Goal: Task Accomplishment & Management: Complete application form

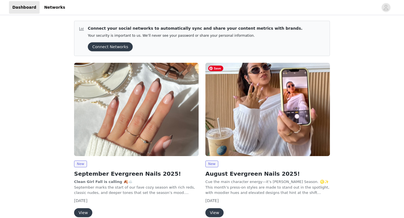
scroll to position [27, 0]
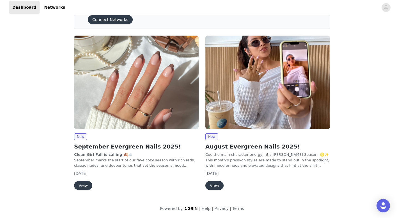
click at [79, 188] on button "View" at bounding box center [83, 185] width 18 height 9
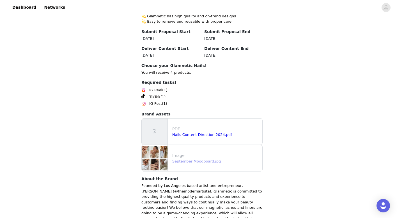
scroll to position [581, 0]
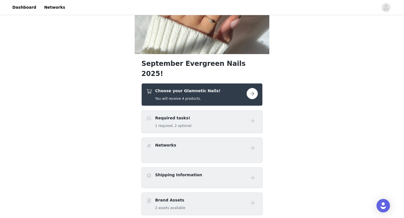
scroll to position [104, 0]
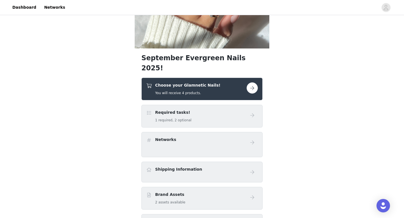
click at [248, 82] on button "button" at bounding box center [251, 87] width 11 height 11
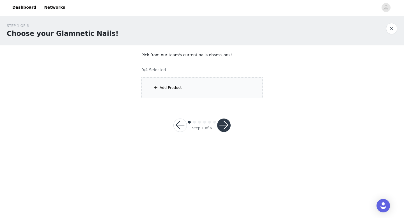
click at [186, 91] on div "Add Product" at bounding box center [201, 87] width 121 height 21
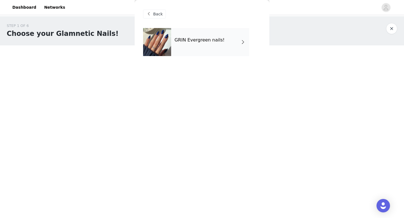
click at [203, 45] on div "GRIN Evergreen nails!" at bounding box center [210, 42] width 78 height 28
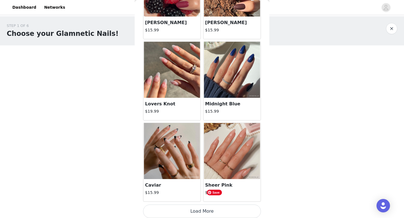
scroll to position [640, 0]
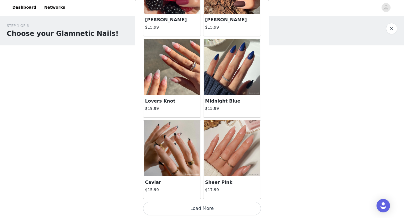
click at [238, 212] on button "Load More" at bounding box center [202, 208] width 118 height 13
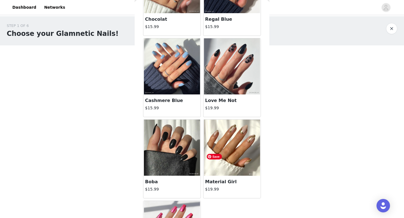
scroll to position [1110, 0]
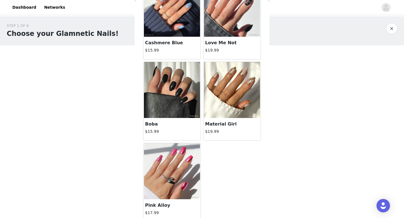
click at [220, 122] on h3 "Material Girl" at bounding box center [232, 124] width 54 height 7
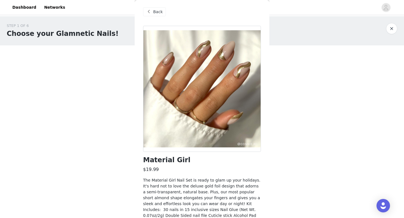
scroll to position [0, 0]
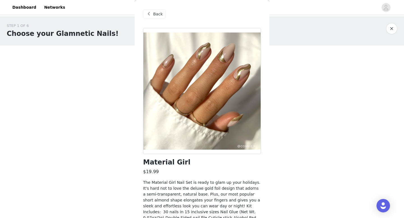
click at [159, 14] on span "Back" at bounding box center [158, 14] width 10 height 6
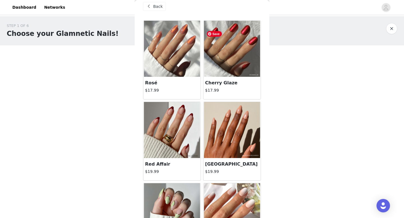
scroll to position [12, 0]
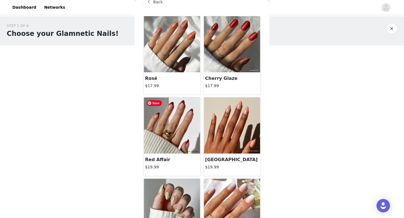
click at [189, 117] on img at bounding box center [172, 126] width 56 height 56
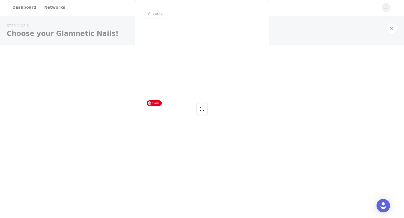
scroll to position [0, 0]
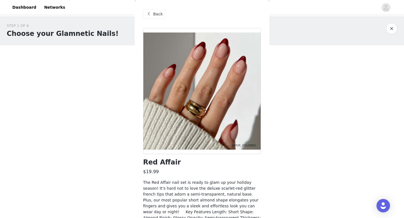
click at [155, 15] on span "Back" at bounding box center [158, 14] width 10 height 6
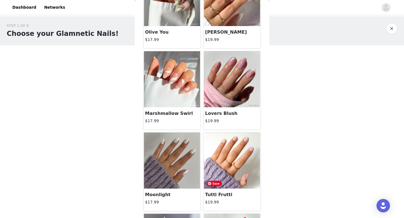
scroll to position [221, 0]
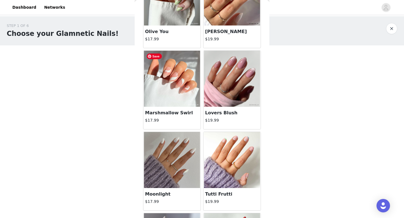
click at [173, 90] on img at bounding box center [172, 79] width 56 height 56
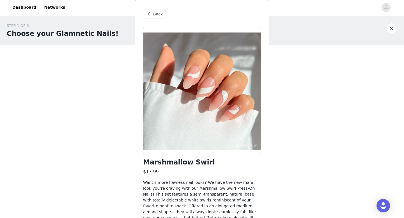
scroll to position [38, 0]
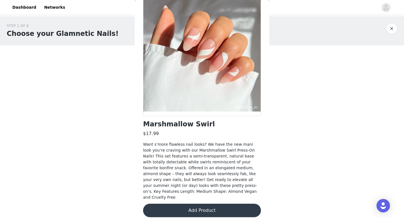
click at [217, 207] on button "Add Product" at bounding box center [202, 210] width 118 height 13
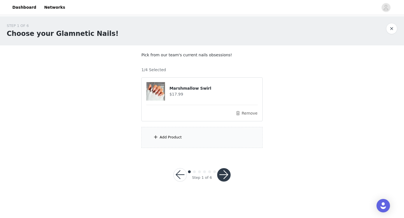
click at [184, 138] on div "Add Product" at bounding box center [201, 137] width 121 height 21
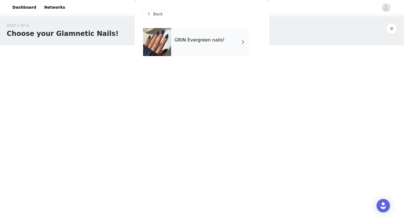
click at [192, 44] on div "GRIN Evergreen nails!" at bounding box center [210, 42] width 78 height 28
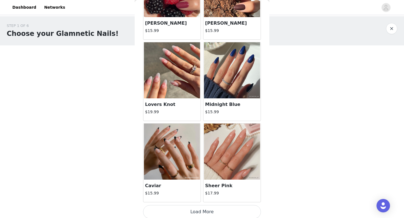
scroll to position [640, 0]
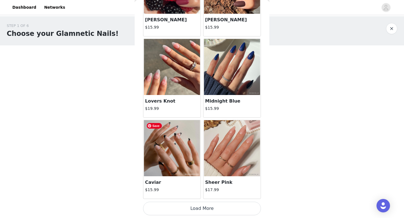
click at [185, 147] on img at bounding box center [172, 148] width 56 height 56
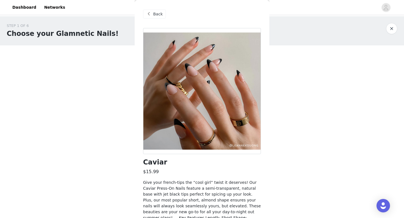
scroll to position [38, 0]
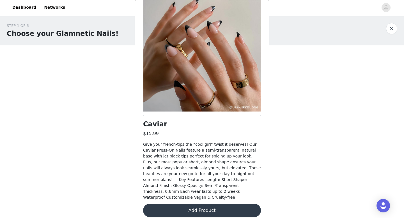
click at [222, 208] on button "Add Product" at bounding box center [202, 210] width 118 height 13
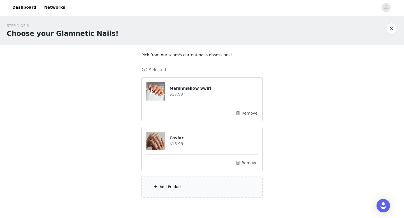
click at [176, 193] on div "Add Product" at bounding box center [201, 187] width 121 height 21
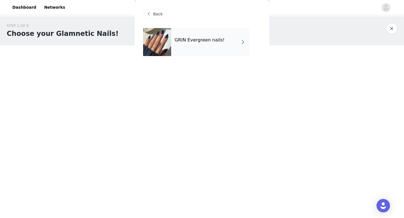
scroll to position [26, 0]
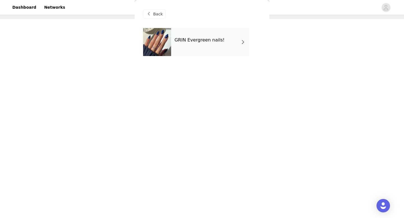
click at [207, 44] on div "GRIN Evergreen nails!" at bounding box center [210, 42] width 78 height 28
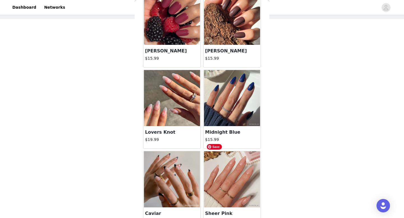
scroll to position [640, 0]
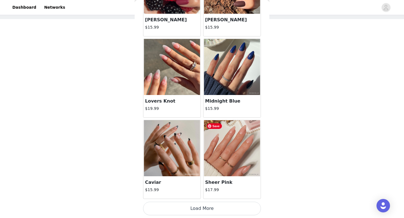
click at [246, 165] on img at bounding box center [232, 148] width 56 height 56
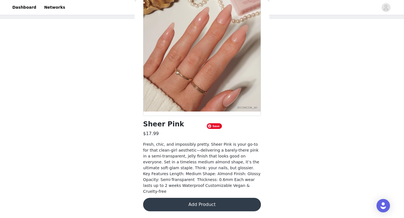
scroll to position [32, 0]
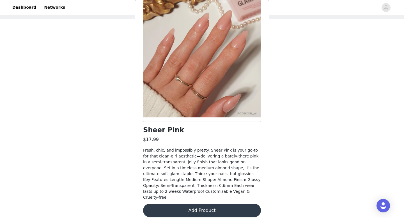
click at [209, 206] on button "Add Product" at bounding box center [202, 210] width 118 height 13
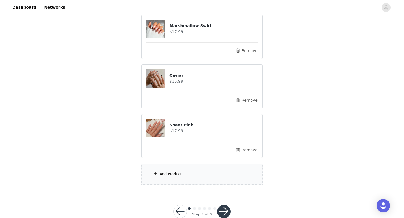
scroll to position [76, 0]
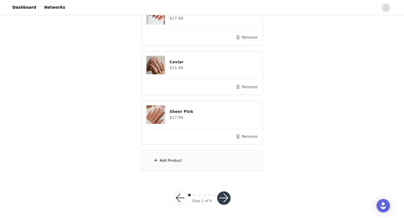
click at [181, 165] on div "Add Product" at bounding box center [201, 160] width 121 height 21
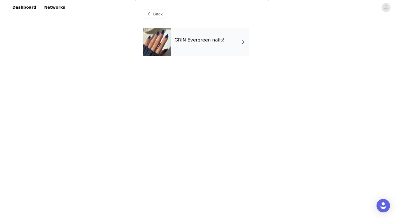
click at [237, 48] on div "GRIN Evergreen nails!" at bounding box center [210, 42] width 78 height 28
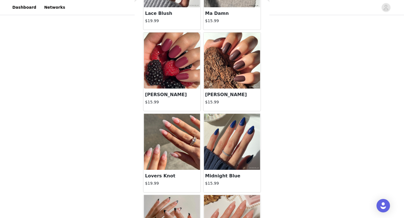
scroll to position [640, 0]
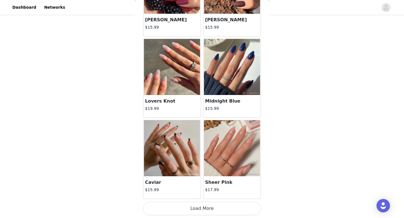
click at [207, 207] on button "Load More" at bounding box center [202, 208] width 118 height 13
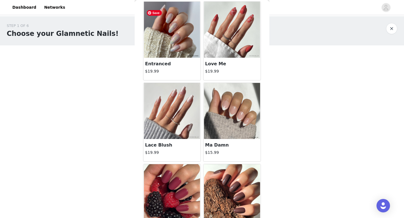
scroll to position [432, 0]
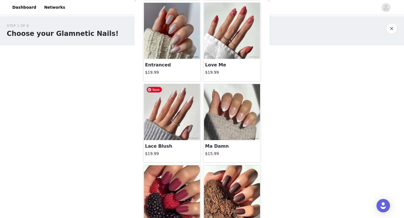
click at [177, 117] on img at bounding box center [172, 112] width 56 height 56
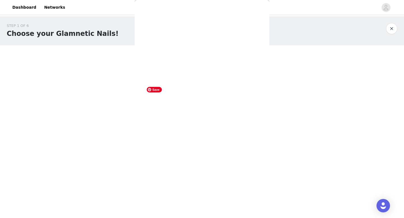
scroll to position [38, 0]
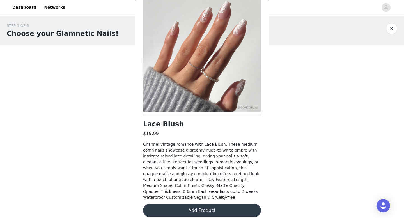
click at [80, 71] on div "STEP 1 OF 6 Choose your Glamnetic Nails! Pick from our team's current nails obs…" at bounding box center [202, 135] width 404 height 238
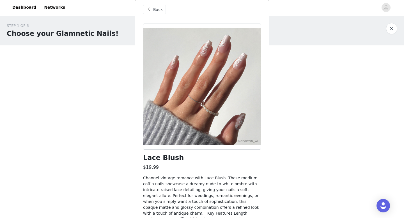
scroll to position [0, 0]
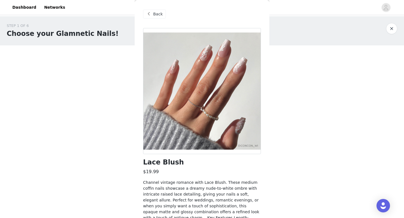
click at [158, 17] on div "Back" at bounding box center [154, 14] width 23 height 9
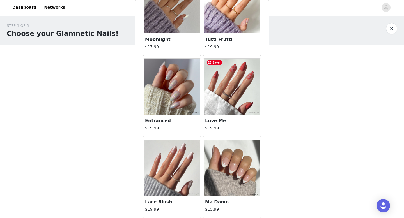
scroll to position [374, 0]
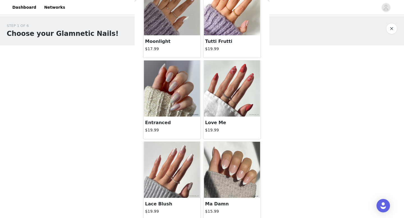
click at [233, 189] on img at bounding box center [232, 170] width 56 height 56
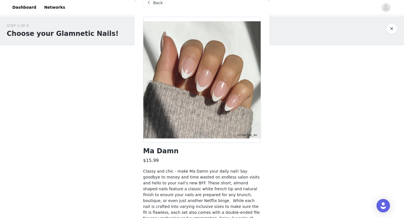
scroll to position [62, 0]
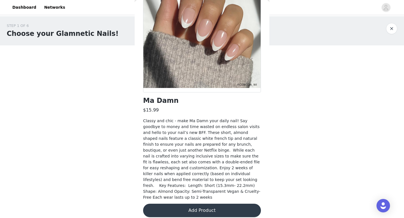
click at [207, 206] on button "Add Product" at bounding box center [202, 210] width 118 height 13
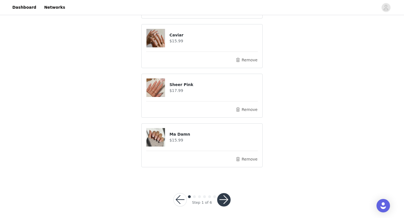
scroll to position [89, 0]
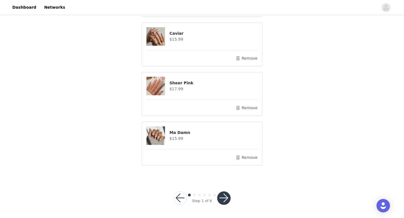
click at [224, 200] on button "button" at bounding box center [223, 197] width 13 height 13
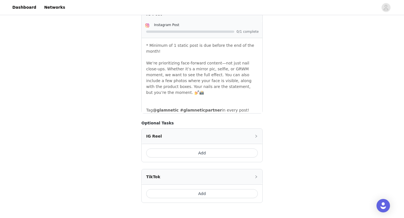
scroll to position [239, 0]
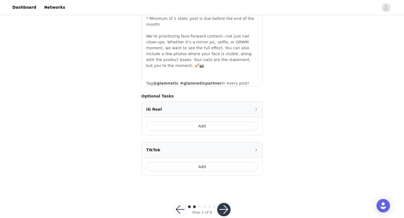
click at [222, 203] on button "button" at bounding box center [223, 209] width 13 height 13
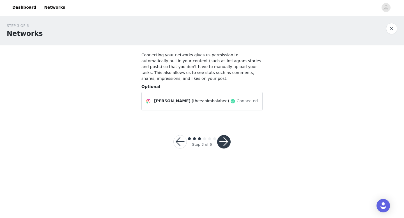
click at [223, 145] on button "button" at bounding box center [223, 141] width 13 height 13
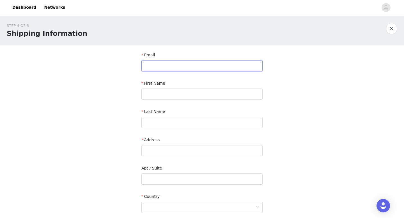
click at [214, 70] on input "text" at bounding box center [201, 65] width 121 height 11
type input "[EMAIL_ADDRESS][DOMAIN_NAME]"
type input "[PERSON_NAME]"
type input "Awoyemi"
type input "[STREET_ADDRESS]"
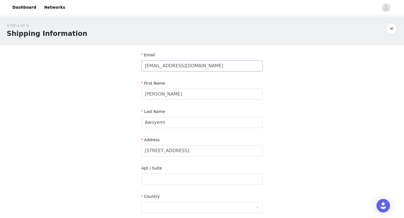
type input "[PERSON_NAME] [PERSON_NAME]"
type input "20769"
type input "2404417980"
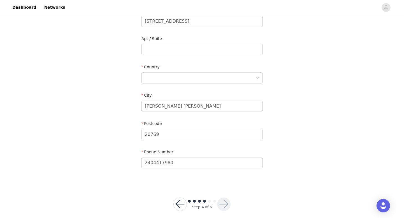
scroll to position [136, 0]
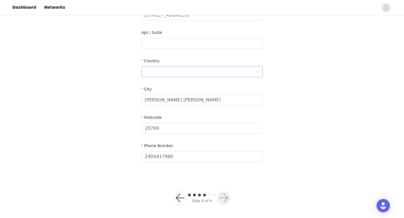
click at [186, 77] on div at bounding box center [201, 71] width 121 height 11
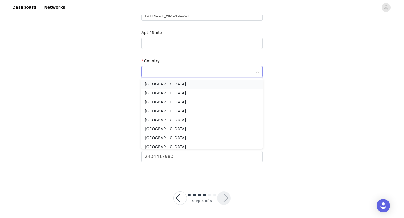
click at [177, 81] on li "[GEOGRAPHIC_DATA]" at bounding box center [201, 84] width 121 height 9
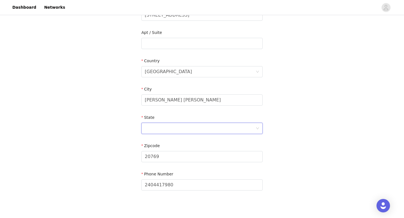
click at [235, 131] on div at bounding box center [200, 128] width 111 height 11
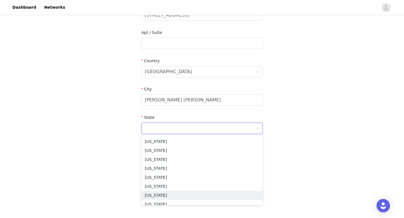
scroll to position [238, 0]
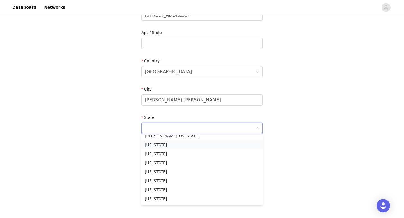
click at [189, 144] on li "[US_STATE]" at bounding box center [201, 144] width 121 height 9
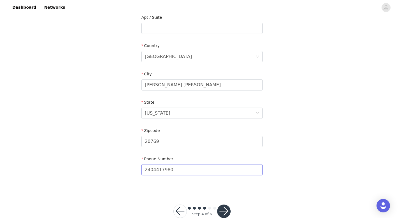
scroll to position [151, 0]
click at [225, 206] on button "button" at bounding box center [223, 210] width 13 height 13
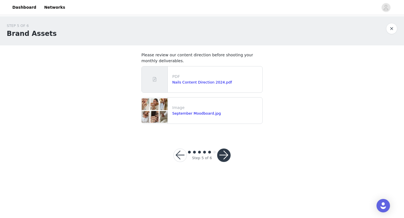
click at [221, 153] on button "button" at bounding box center [223, 155] width 13 height 13
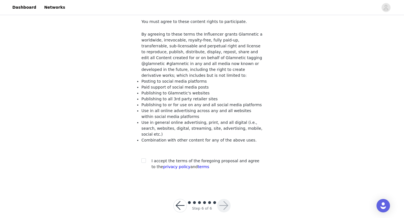
scroll to position [35, 0]
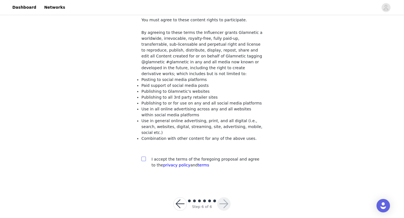
click at [144, 156] on label at bounding box center [143, 159] width 4 height 6
click at [144, 157] on input "checkbox" at bounding box center [143, 159] width 4 height 4
checkbox input "true"
click at [228, 201] on button "button" at bounding box center [223, 203] width 13 height 13
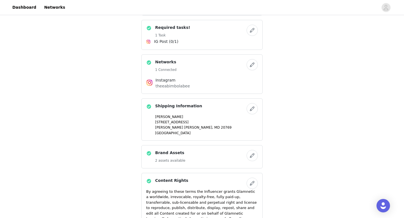
scroll to position [279, 0]
click at [252, 149] on button "button" at bounding box center [251, 154] width 11 height 11
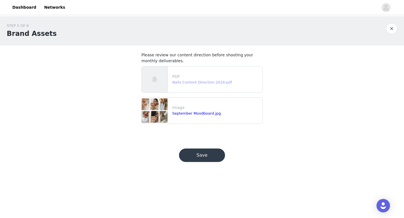
click at [214, 83] on link "Nails Content Direction 2024.pdf" at bounding box center [202, 82] width 60 height 4
click at [191, 112] on link "September Moodboard.jpg" at bounding box center [196, 113] width 48 height 4
click at [194, 160] on button "Save" at bounding box center [202, 155] width 46 height 13
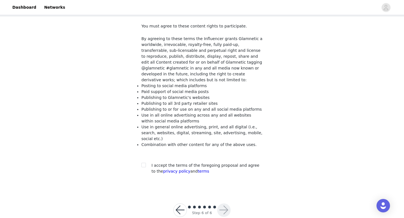
scroll to position [34, 0]
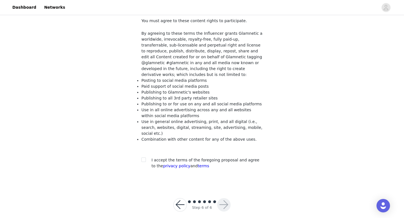
click at [140, 152] on section "You must agree to these content rights to participate. By agreeing to these ter…" at bounding box center [202, 98] width 135 height 174
click at [143, 158] on input "checkbox" at bounding box center [143, 160] width 4 height 4
checkbox input "true"
click at [223, 203] on button "button" at bounding box center [223, 204] width 13 height 13
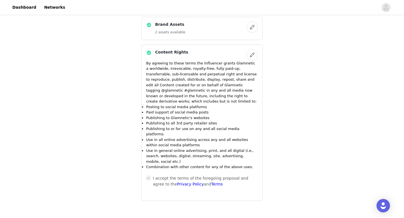
scroll to position [422, 0]
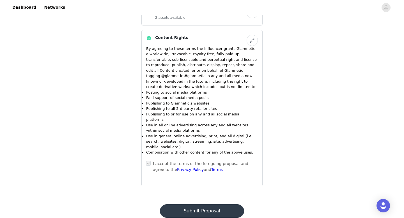
click at [215, 204] on button "Submit Proposal" at bounding box center [202, 210] width 84 height 13
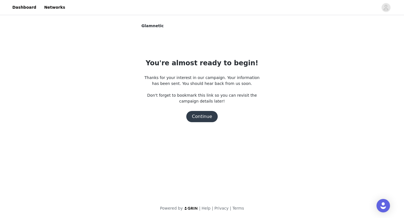
click at [200, 119] on button "Continue" at bounding box center [201, 116] width 31 height 11
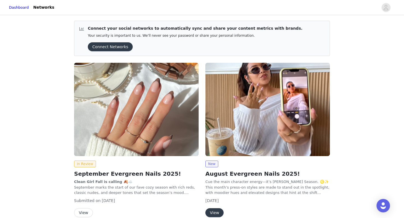
click at [110, 47] on button "Connect Networks" at bounding box center [110, 46] width 45 height 9
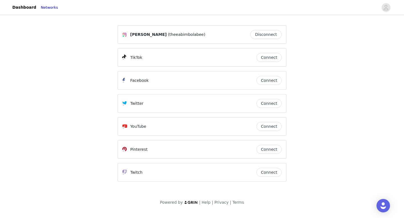
click at [269, 60] on button "Connect" at bounding box center [268, 57] width 25 height 9
click at [271, 150] on button "Connect" at bounding box center [268, 149] width 25 height 9
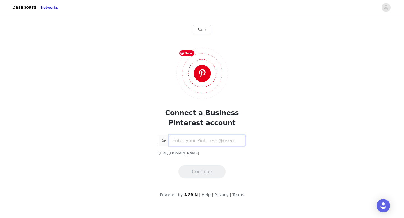
click at [197, 143] on input "text" at bounding box center [207, 140] width 77 height 11
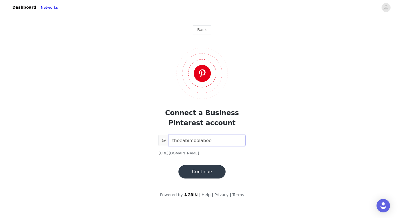
type input "theeabimbolabee"
click at [205, 161] on div "@ theeabimbolabee https://www.pinterest.com/theeabimbolabee Continue" at bounding box center [201, 157] width 87 height 44
click at [205, 170] on button "Continue" at bounding box center [201, 171] width 47 height 13
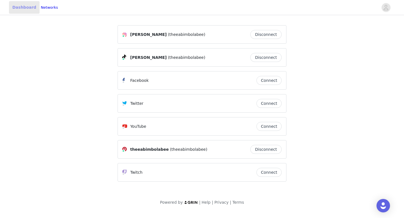
click at [29, 6] on link "Dashboard" at bounding box center [24, 7] width 31 height 13
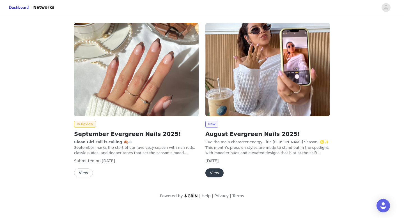
click at [217, 176] on button "View" at bounding box center [214, 172] width 18 height 9
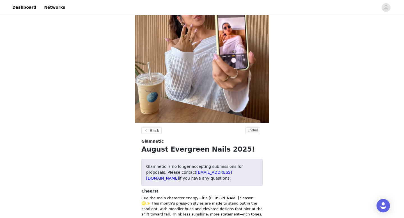
scroll to position [34, 0]
click at [383, 9] on icon "avatar" at bounding box center [385, 7] width 5 height 9
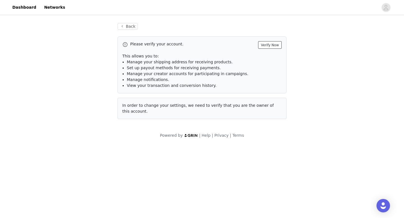
click at [269, 44] on button "Verify Now" at bounding box center [270, 45] width 24 height 8
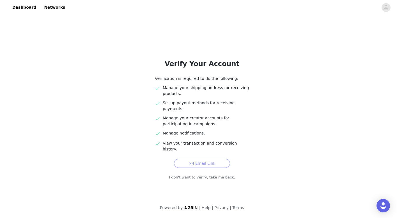
click at [207, 159] on button "Email Link" at bounding box center [202, 163] width 56 height 9
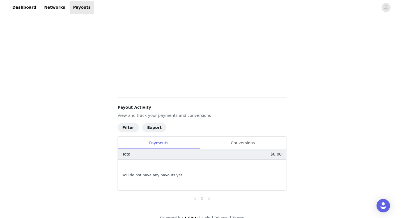
scroll to position [138, 0]
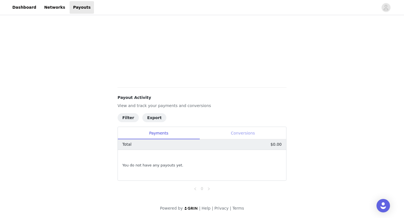
click at [232, 133] on div "Conversions" at bounding box center [242, 133] width 87 height 13
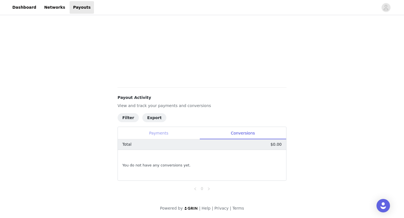
click at [184, 136] on div "Payments" at bounding box center [159, 133] width 82 height 13
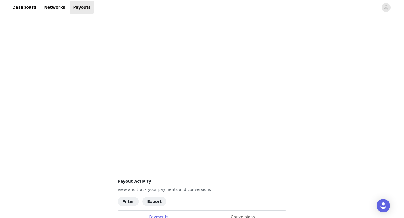
scroll to position [0, 0]
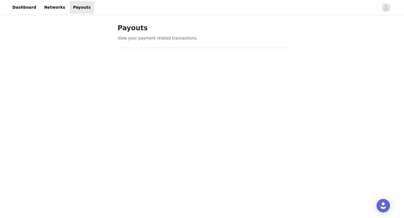
click at [52, 14] on header "Dashboard Networks Payouts" at bounding box center [202, 7] width 404 height 15
click at [389, 5] on span "button" at bounding box center [385, 7] width 9 height 9
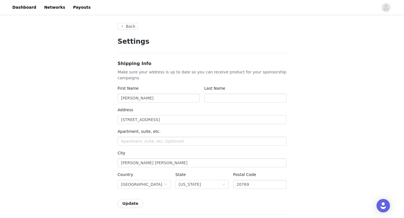
click at [133, 27] on button "Back" at bounding box center [127, 26] width 20 height 7
click at [126, 26] on button "Back" at bounding box center [127, 26] width 20 height 7
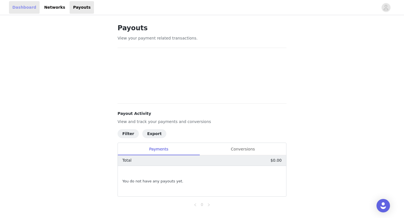
click at [14, 6] on link "Dashboard" at bounding box center [24, 7] width 31 height 13
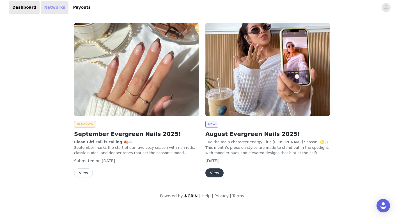
click at [56, 5] on link "Networks" at bounding box center [55, 7] width 28 height 13
